Goal: Task Accomplishment & Management: Manage account settings

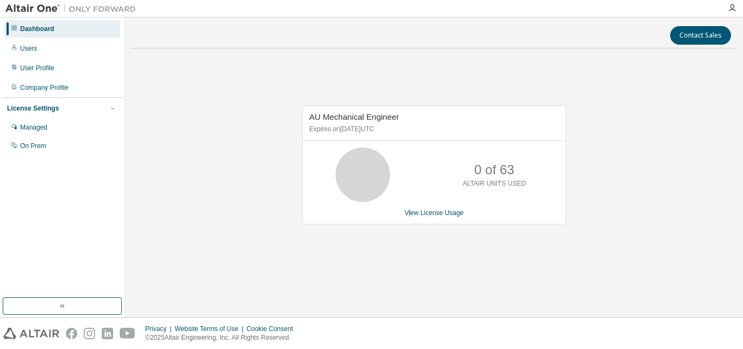
click at [411, 218] on div "AU Mechanical Engineer Expires on [DATE] UTC 0 of 63 ALTAIR UNITS USED View Lic…" at bounding box center [434, 165] width 264 height 119
click at [418, 213] on link "View License Usage" at bounding box center [434, 213] width 59 height 8
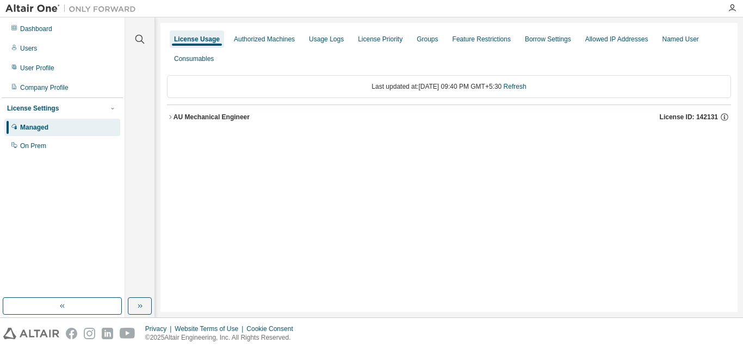
click at [224, 120] on div "AU Mechanical Engineer" at bounding box center [212, 117] width 76 height 9
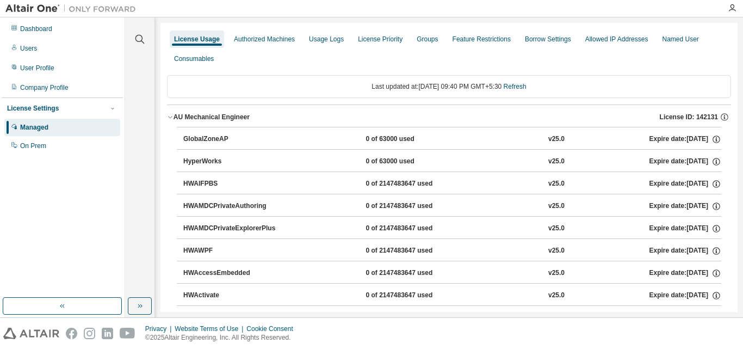
click at [208, 135] on div "GlobalZoneAP" at bounding box center [232, 139] width 98 height 10
click at [201, 137] on div "GlobalZoneAP" at bounding box center [232, 139] width 98 height 10
click at [216, 142] on div "GlobalZoneAP" at bounding box center [232, 139] width 98 height 10
click at [205, 137] on div "GlobalZoneAP" at bounding box center [232, 139] width 98 height 10
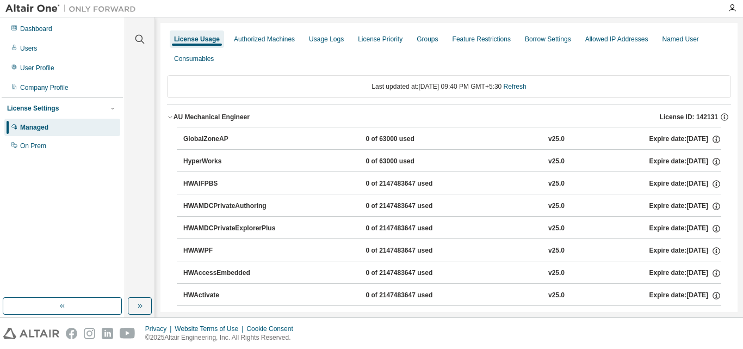
click at [206, 141] on div "GlobalZoneAP" at bounding box center [232, 139] width 98 height 10
click at [204, 122] on button "AU Mechanical Engineer License ID: 142131" at bounding box center [449, 117] width 564 height 24
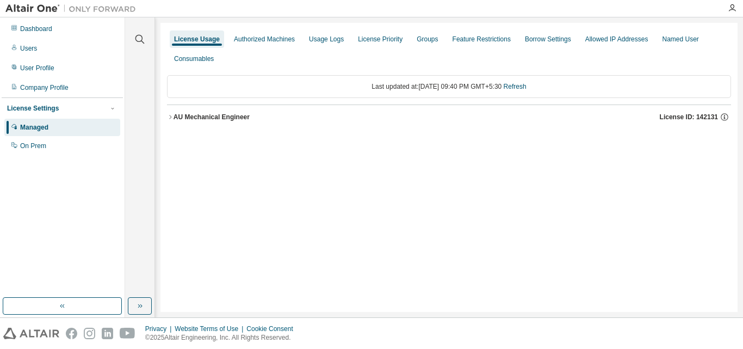
click at [206, 113] on div "AU Mechanical Engineer" at bounding box center [212, 117] width 76 height 9
